Goal: Check status: Check status

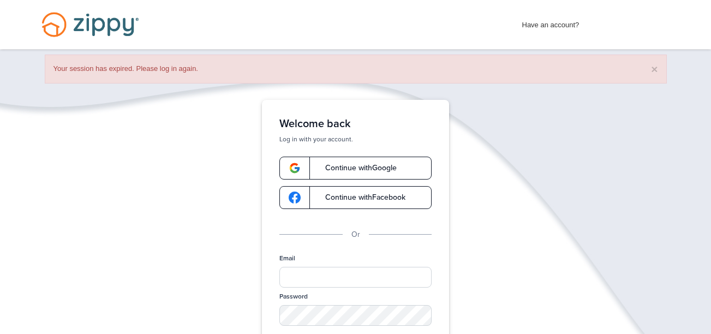
click at [373, 161] on link "Continue with Google" at bounding box center [355, 168] width 152 height 23
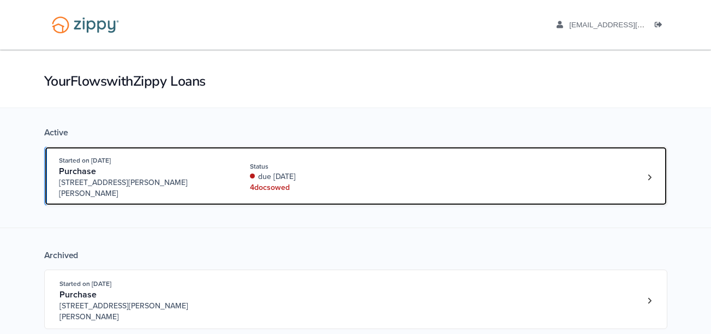
click at [393, 182] on div "4 doc s owed" at bounding box center [323, 187] width 146 height 11
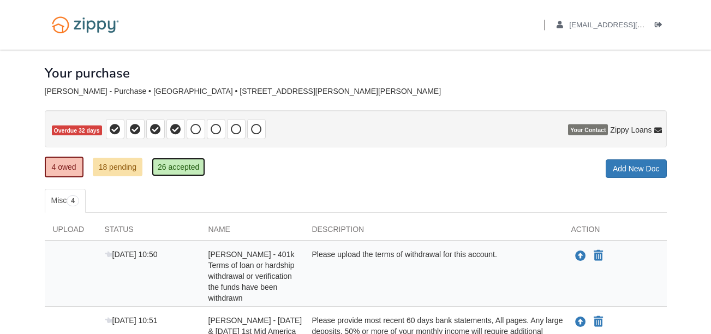
click at [185, 161] on link "26 accepted" at bounding box center [178, 167] width 53 height 19
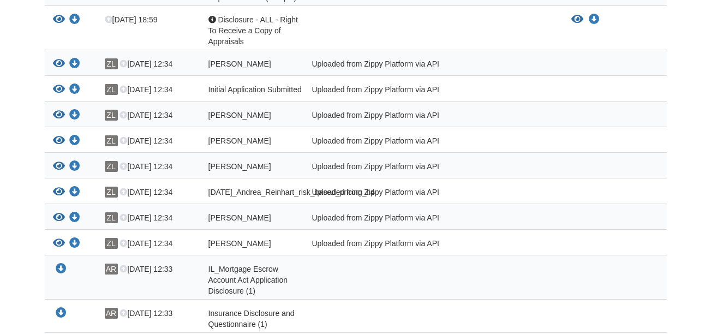
scroll to position [468, 0]
